Goal: Task Accomplishment & Management: Manage account settings

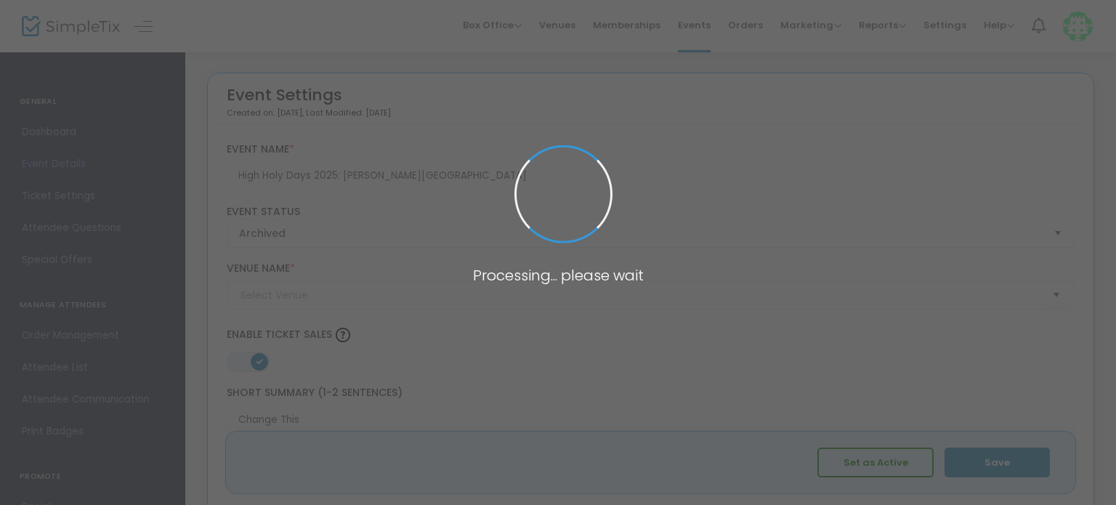
type input "Temple Beth El Schaefer Family Campus"
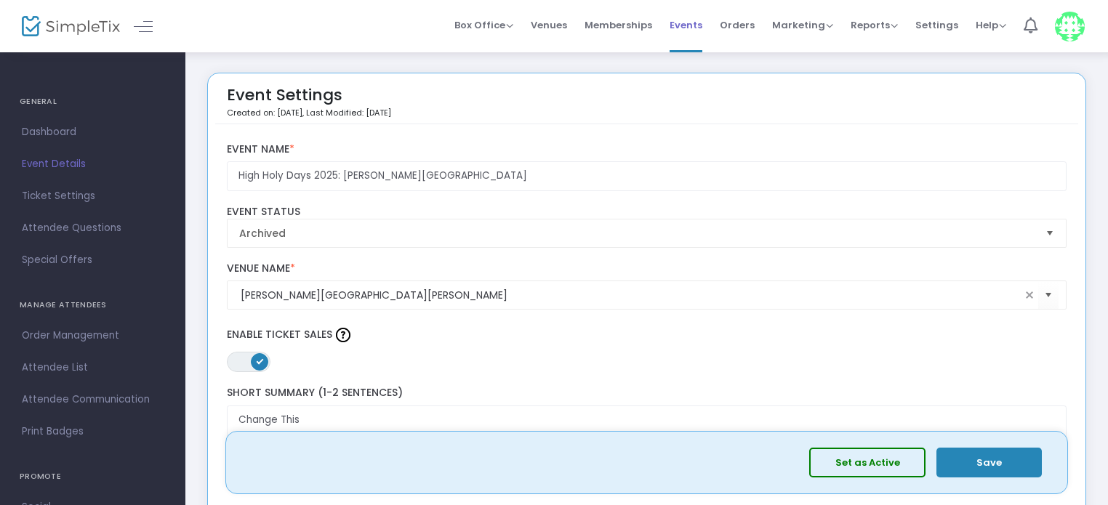
click at [699, 30] on span "Events" at bounding box center [685, 25] width 33 height 37
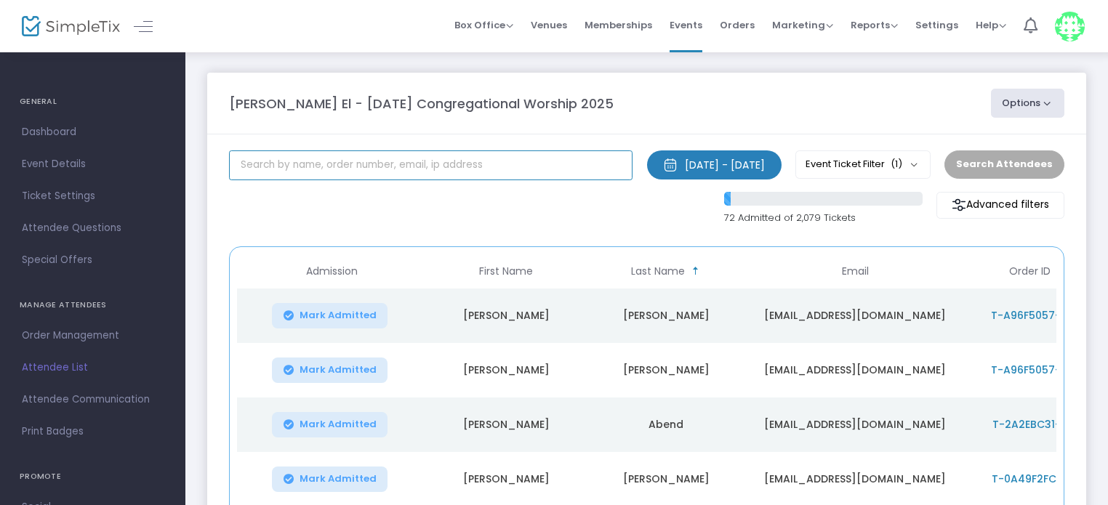
click at [345, 163] on input "text" at bounding box center [430, 165] width 403 height 30
type input "appel"
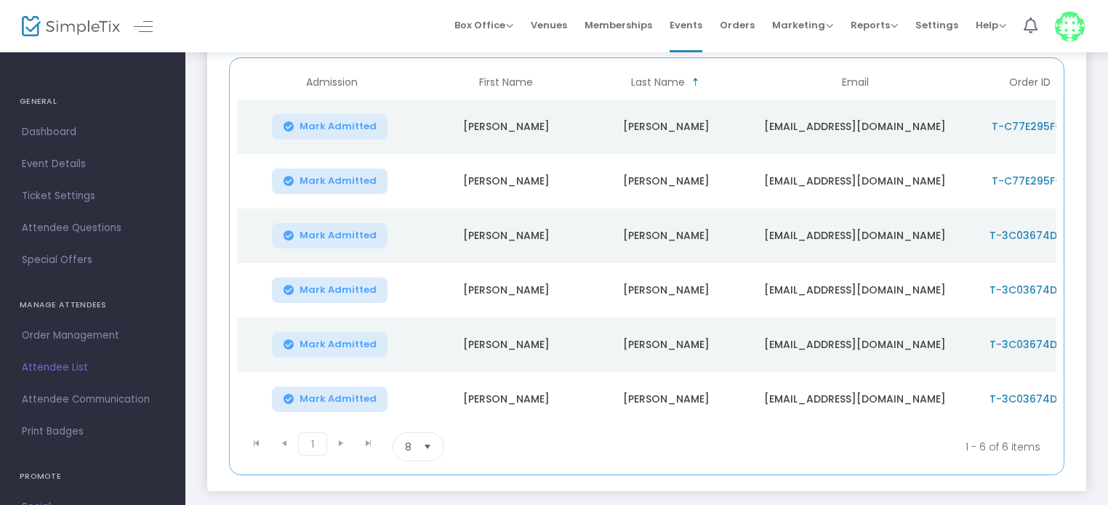
scroll to position [180, 0]
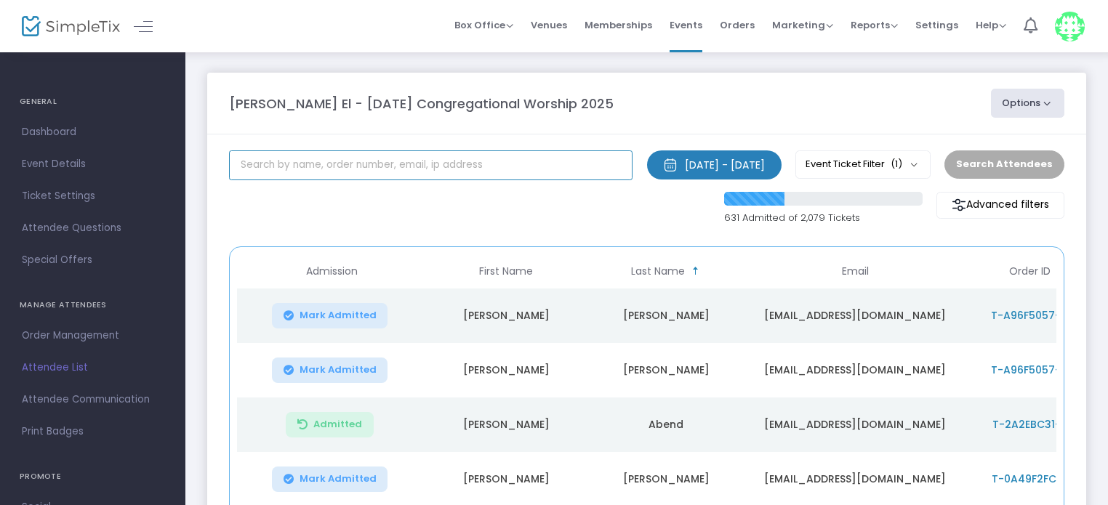
click at [282, 171] on input "text" at bounding box center [430, 165] width 403 height 30
click at [376, 167] on input "text" at bounding box center [430, 165] width 403 height 30
type input "ray"
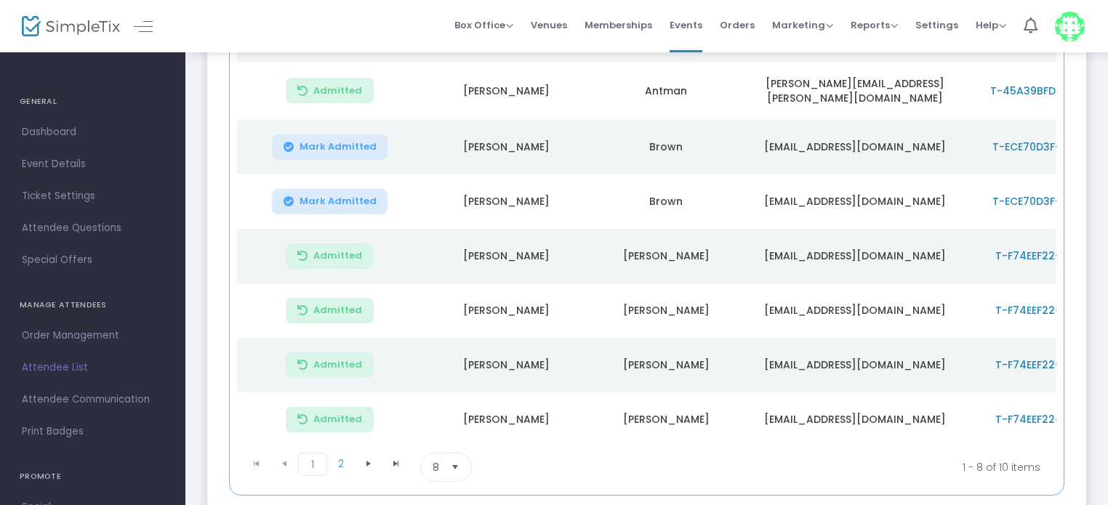
scroll to position [382, 0]
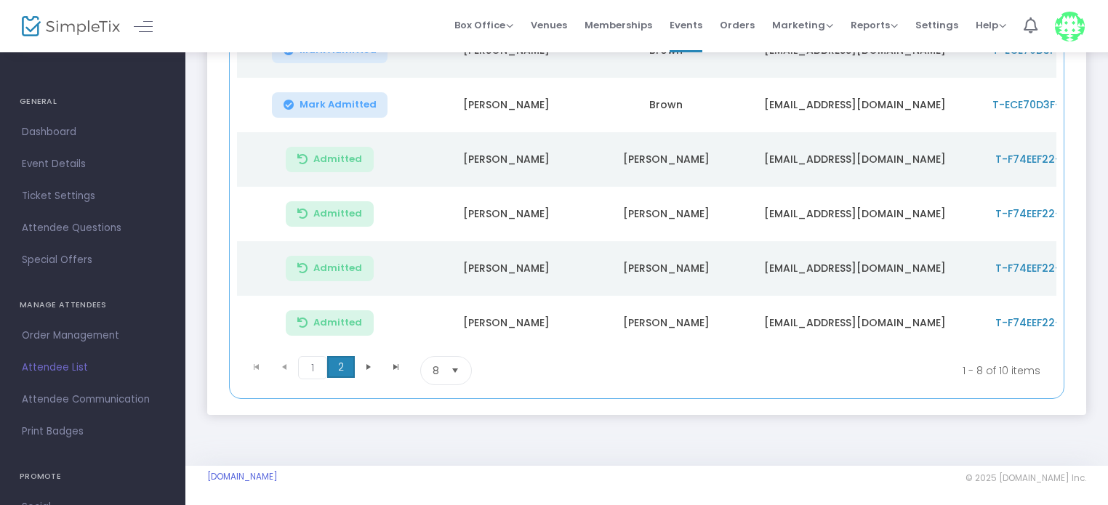
click at [343, 368] on span "2" at bounding box center [341, 367] width 28 height 22
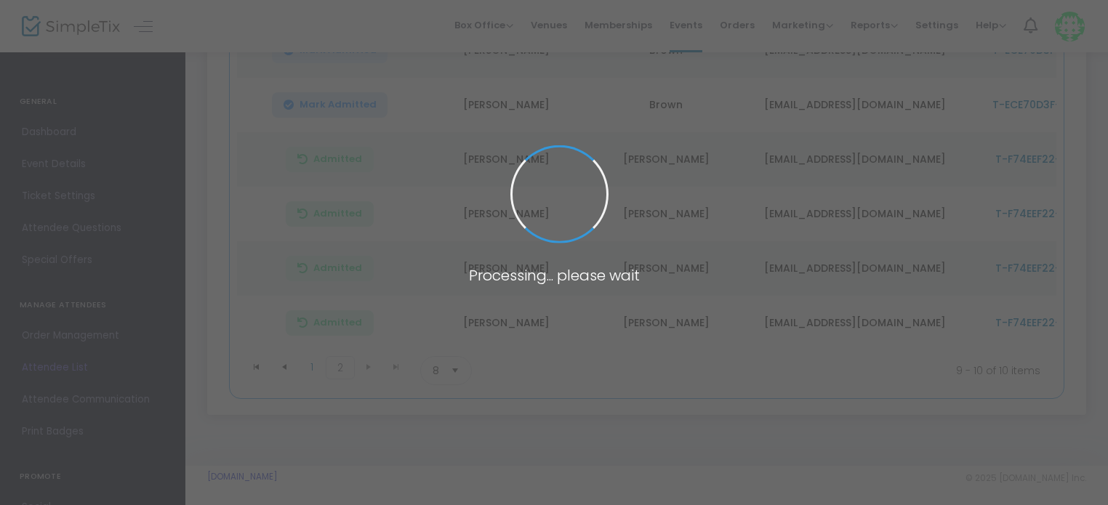
scroll to position [55, 0]
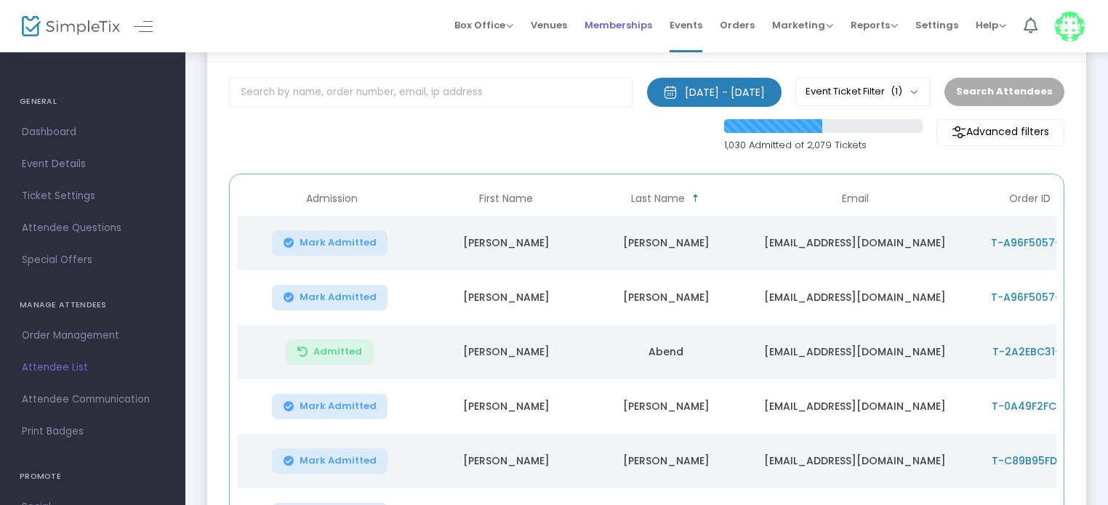
scroll to position [63, 0]
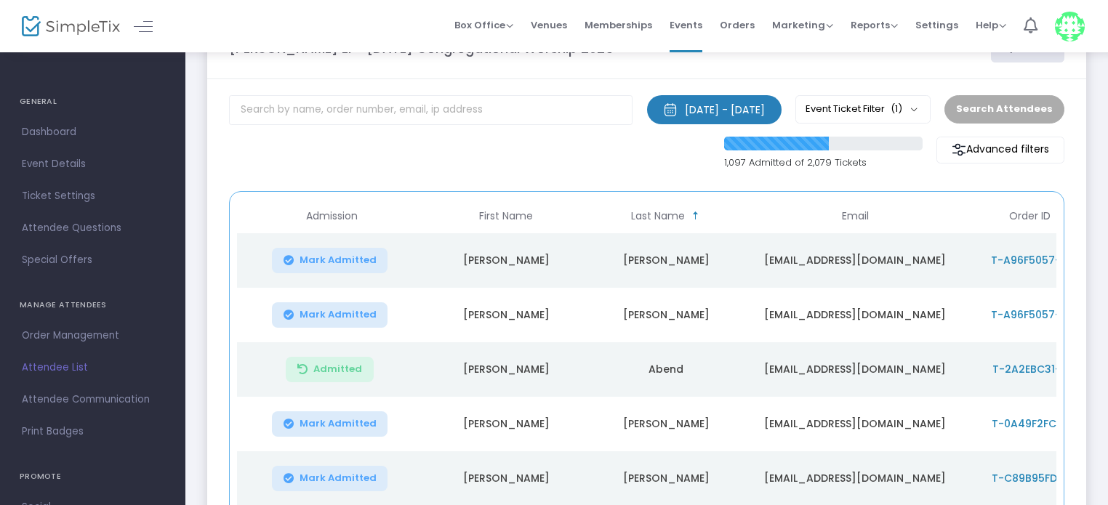
scroll to position [63, 0]
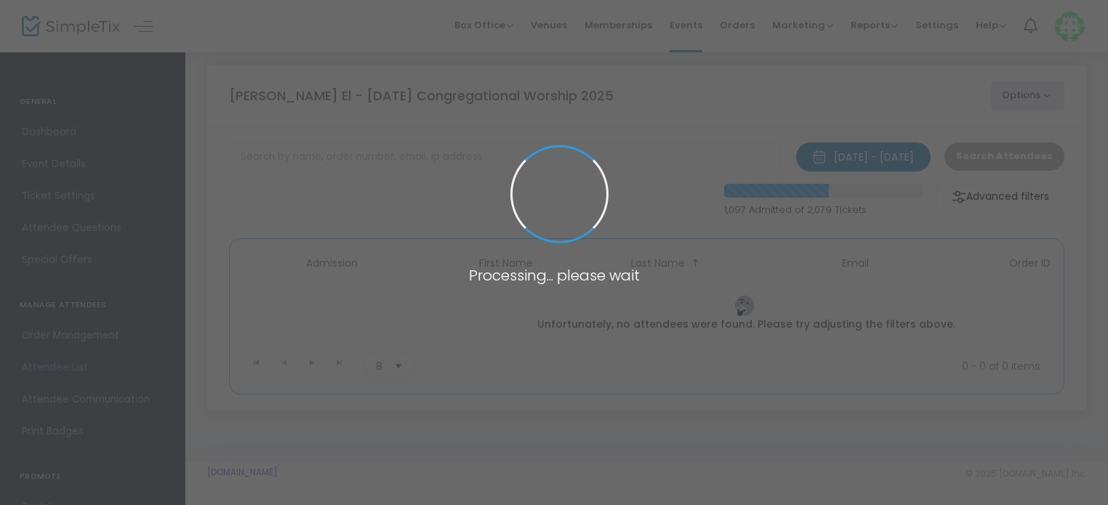
scroll to position [63, 0]
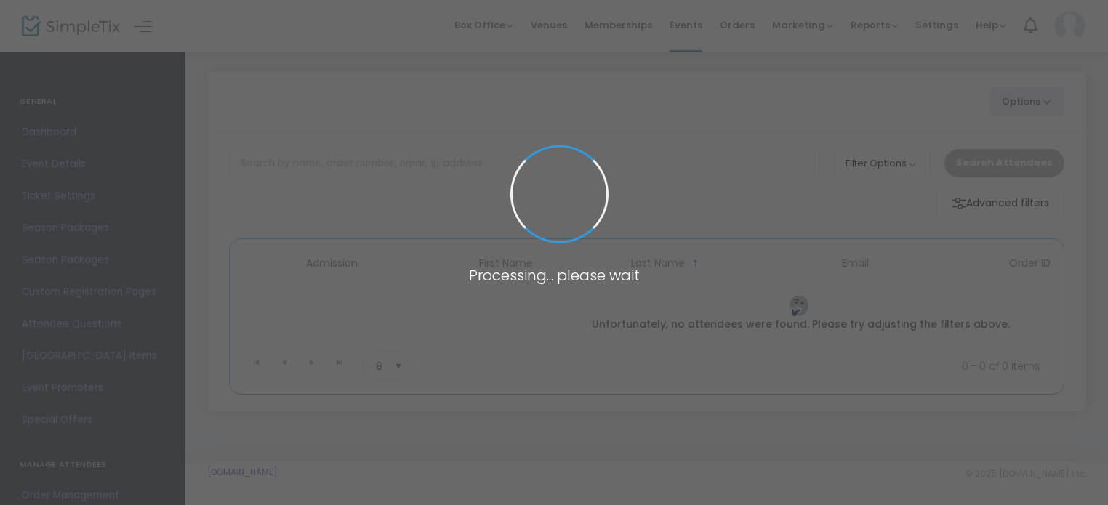
scroll to position [11, 0]
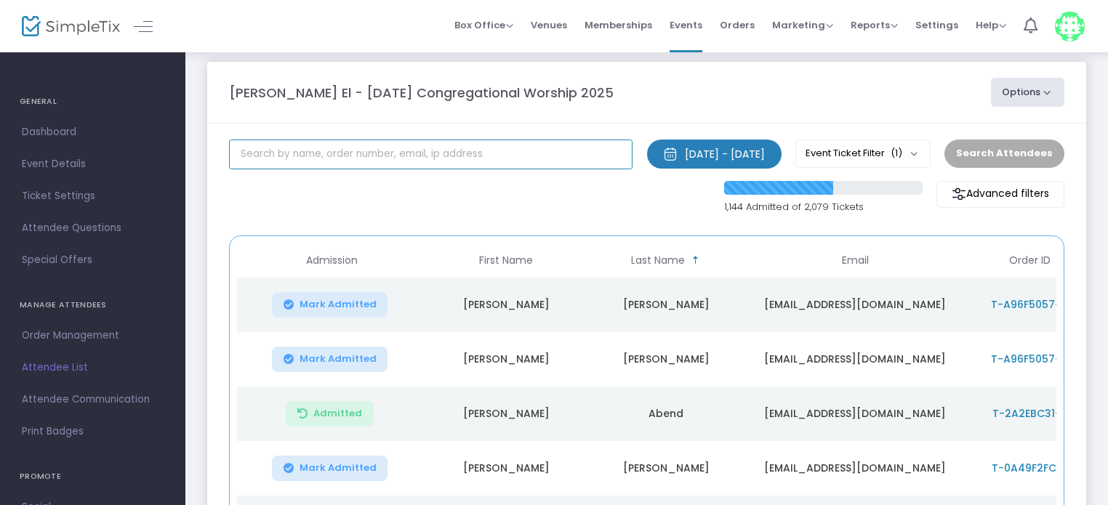
click at [320, 148] on input "text" at bounding box center [430, 155] width 403 height 30
type input "firestone"
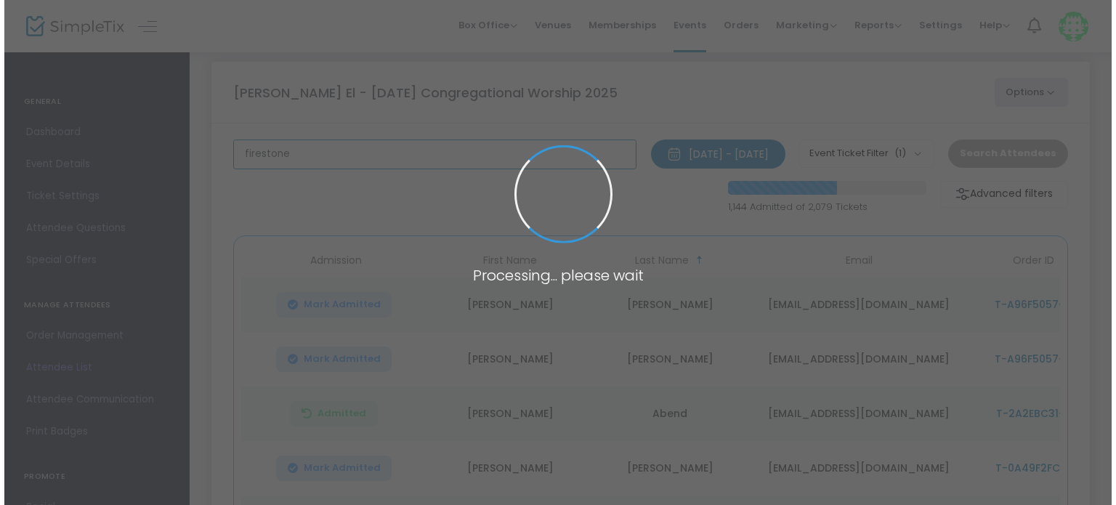
scroll to position [0, 0]
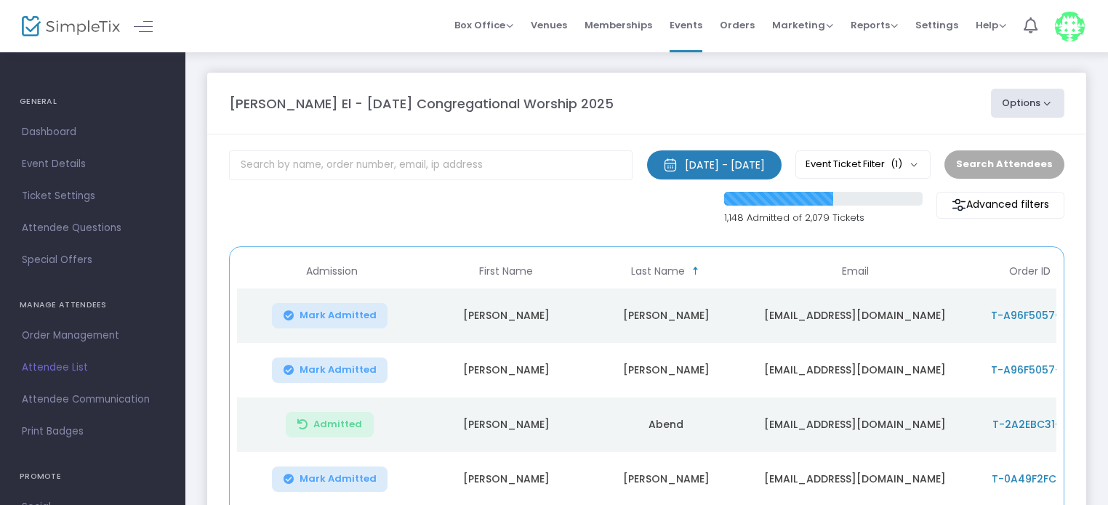
click at [1020, 114] on button "Options" at bounding box center [1028, 103] width 74 height 29
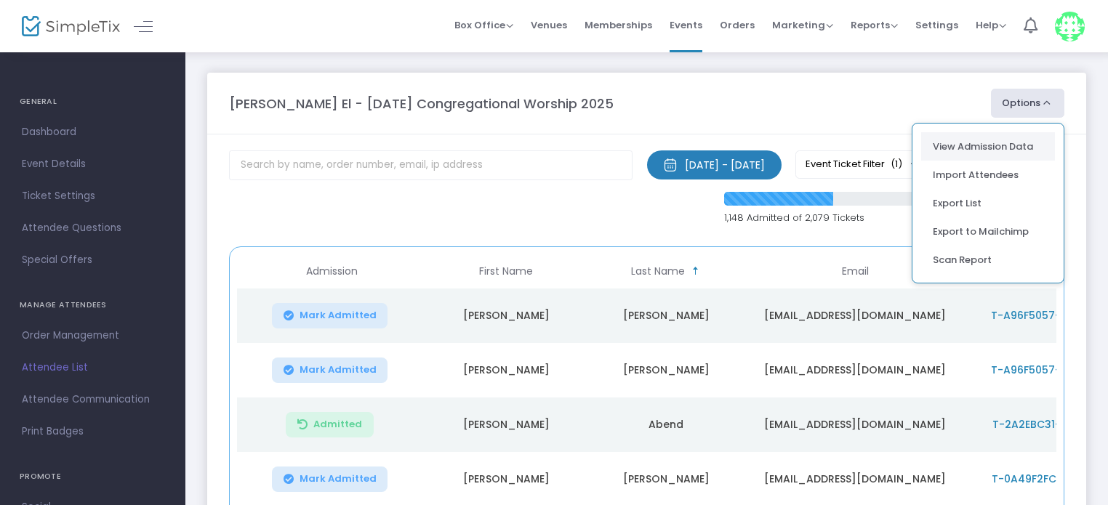
click at [975, 140] on link "View Admission Data" at bounding box center [988, 147] width 110 height 15
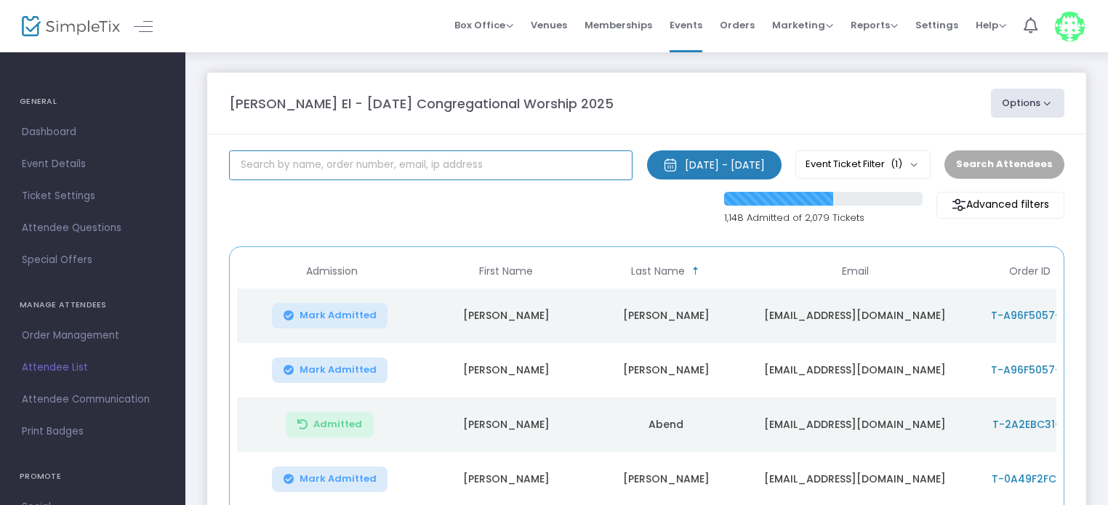
click at [279, 168] on input "text" at bounding box center [430, 165] width 403 height 30
type input "rachel"
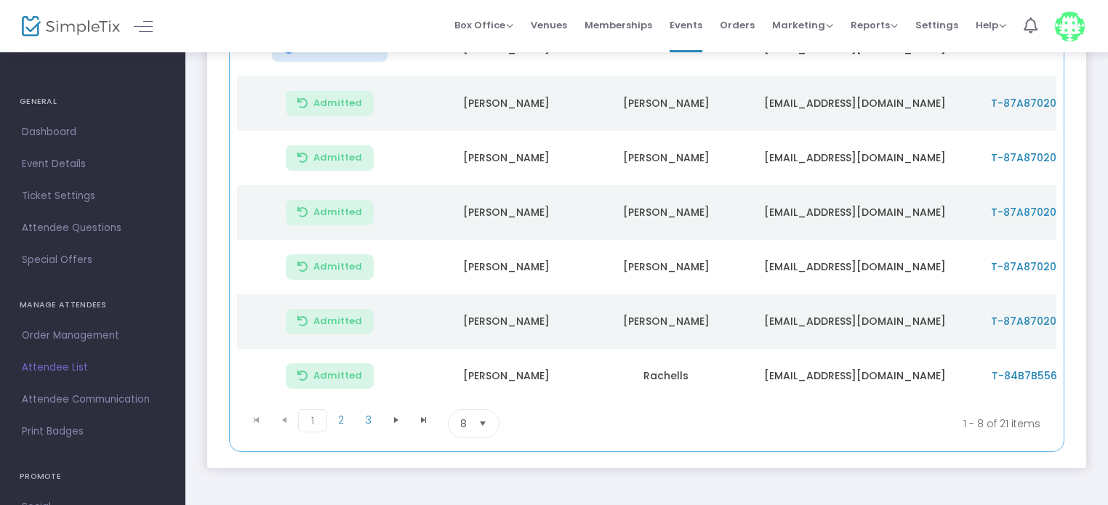
scroll to position [323, 0]
click at [474, 427] on span "Select" at bounding box center [483, 422] width 24 height 24
click at [461, 395] on span "100" at bounding box center [467, 396] width 16 height 15
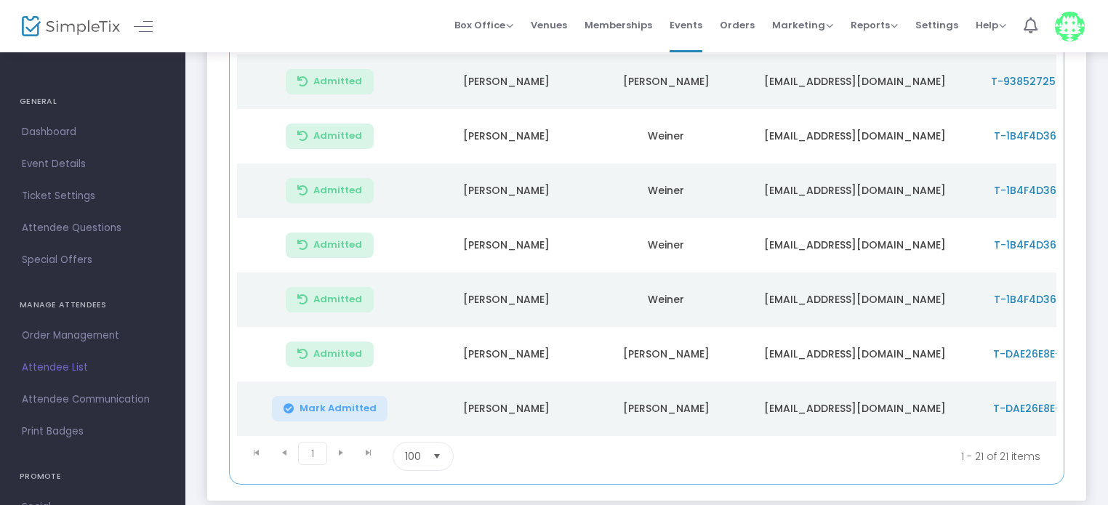
scroll to position [999, 0]
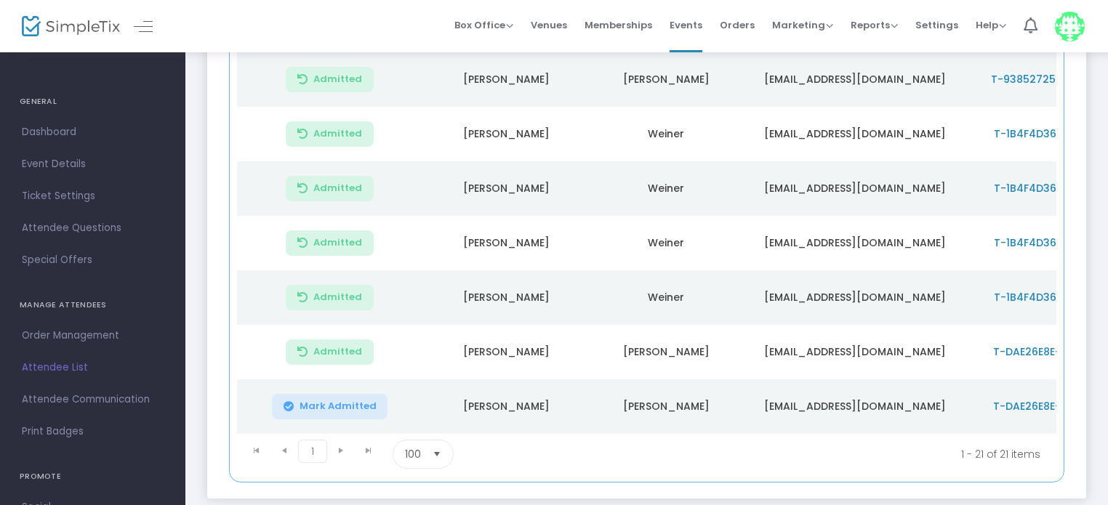
click at [317, 406] on span "Mark Admitted" at bounding box center [337, 407] width 77 height 12
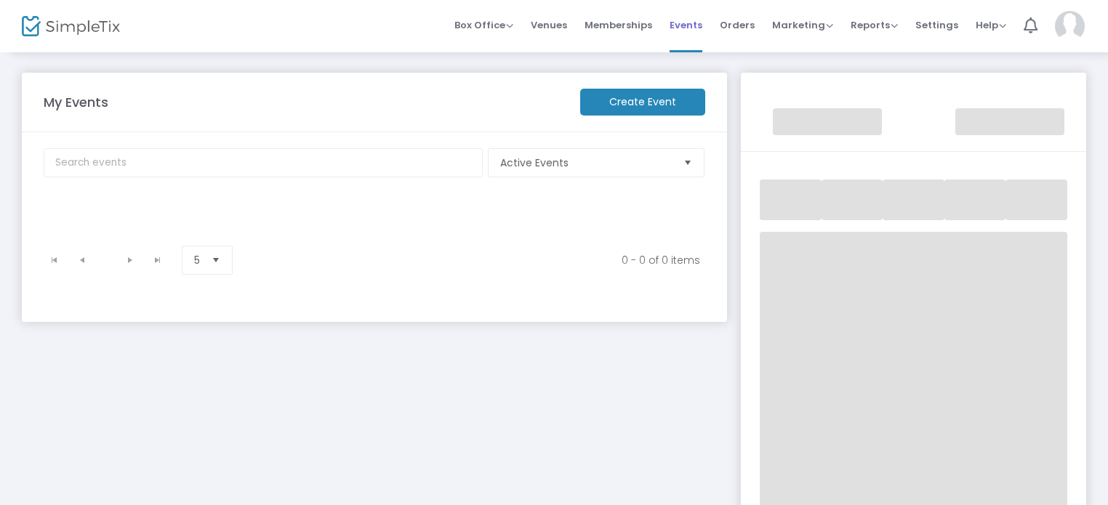
click at [686, 25] on span "Events" at bounding box center [685, 25] width 33 height 37
